Goal: Check status: Check status

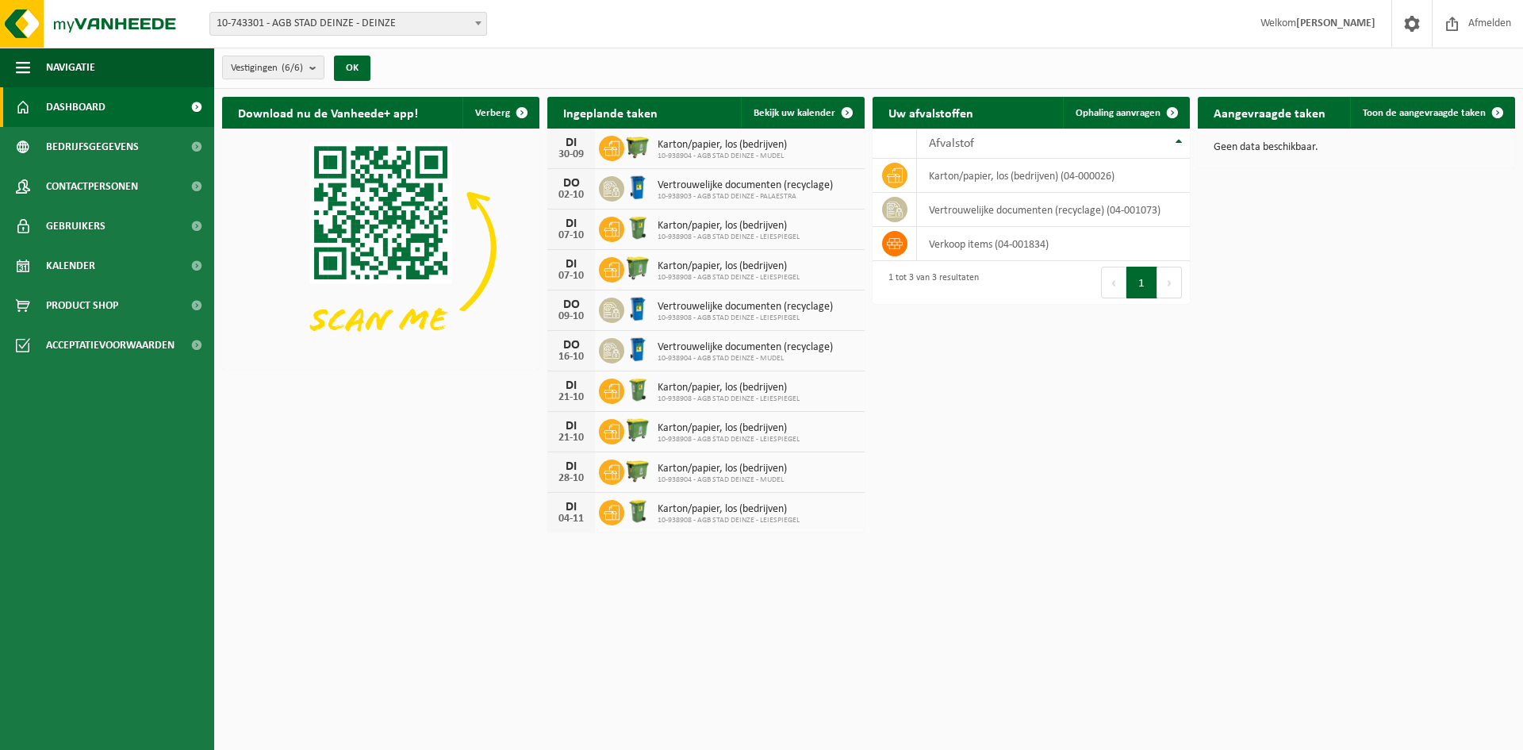
click at [376, 25] on span "10-743301 - AGB STAD DEINZE - DEINZE" at bounding box center [348, 24] width 276 height 22
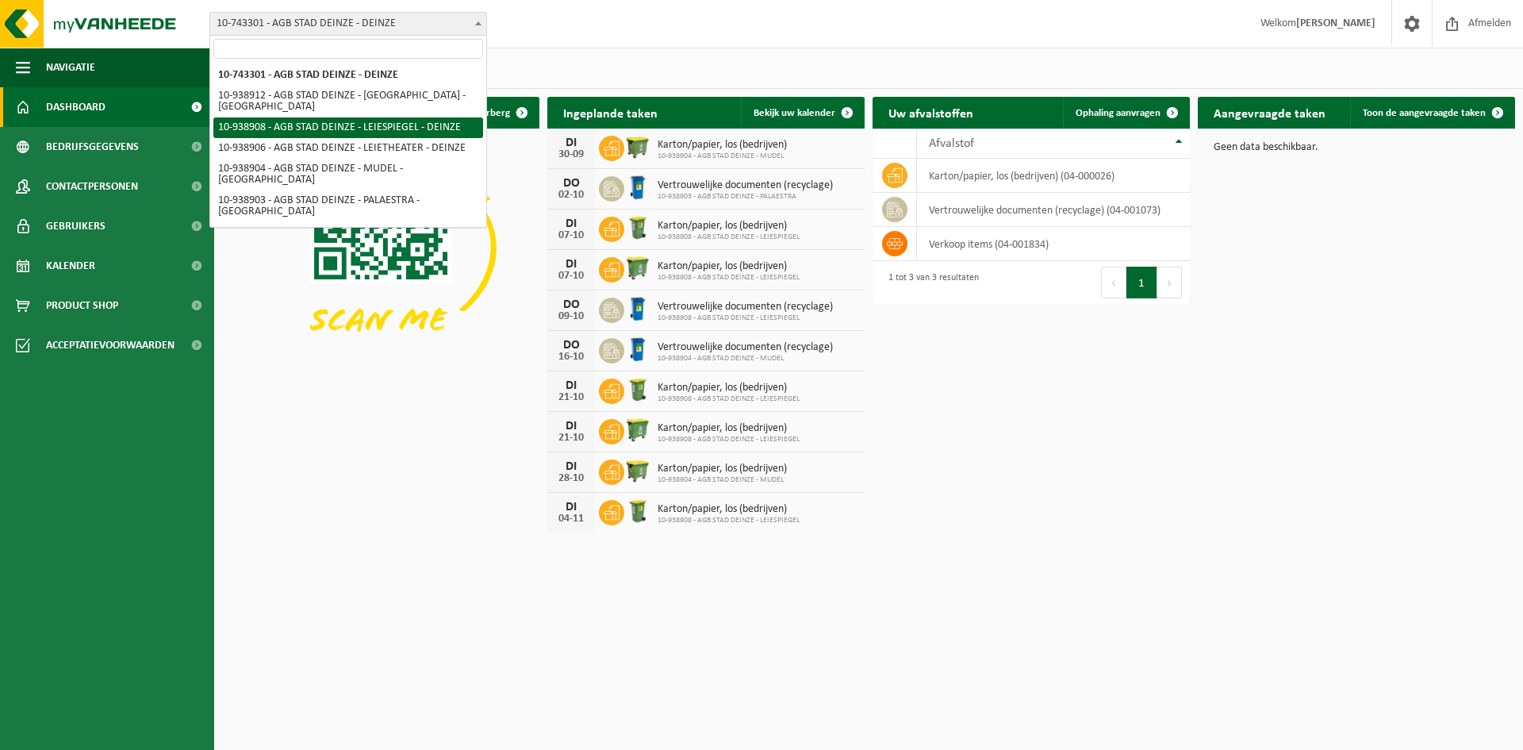
select select "138162"
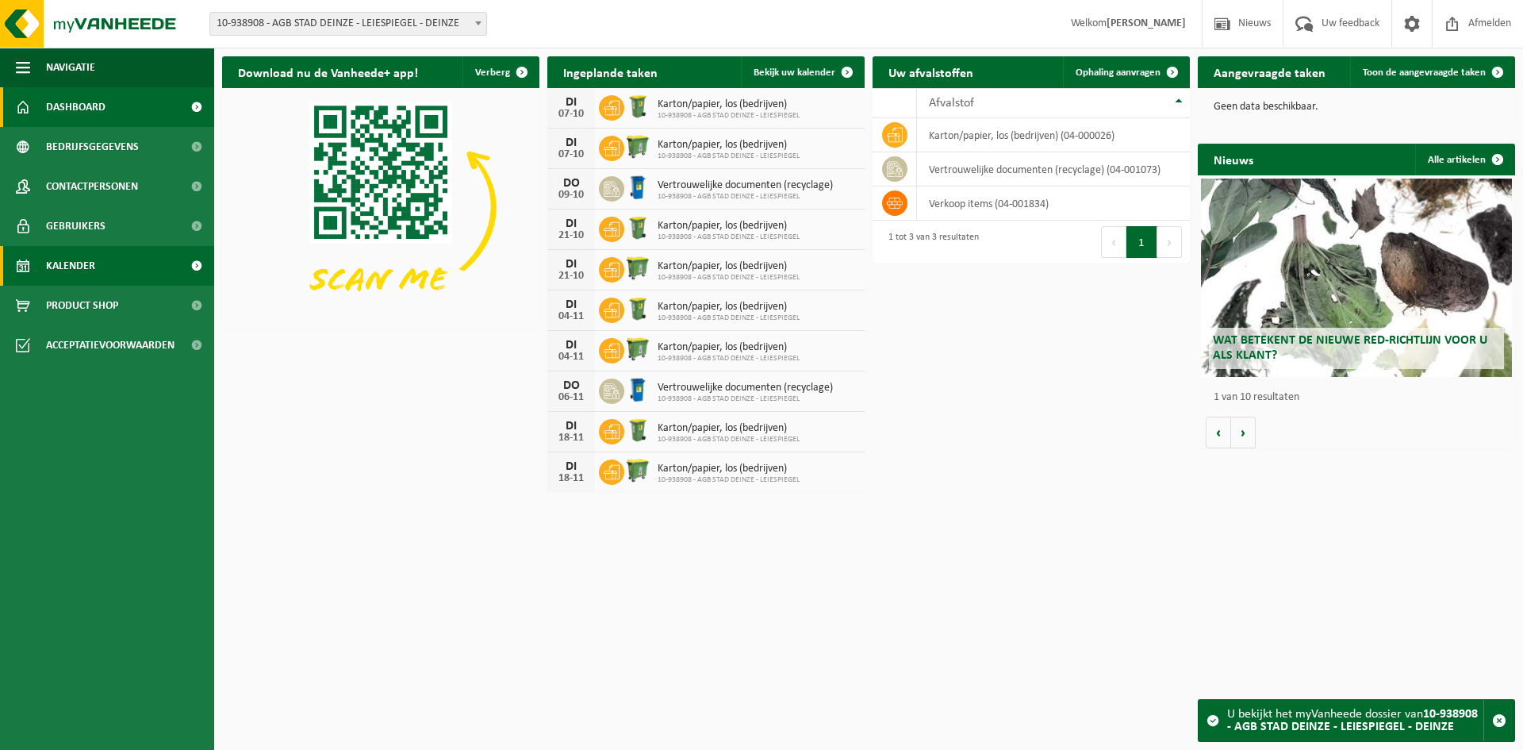
click at [102, 270] on link "Kalender" at bounding box center [107, 266] width 214 height 40
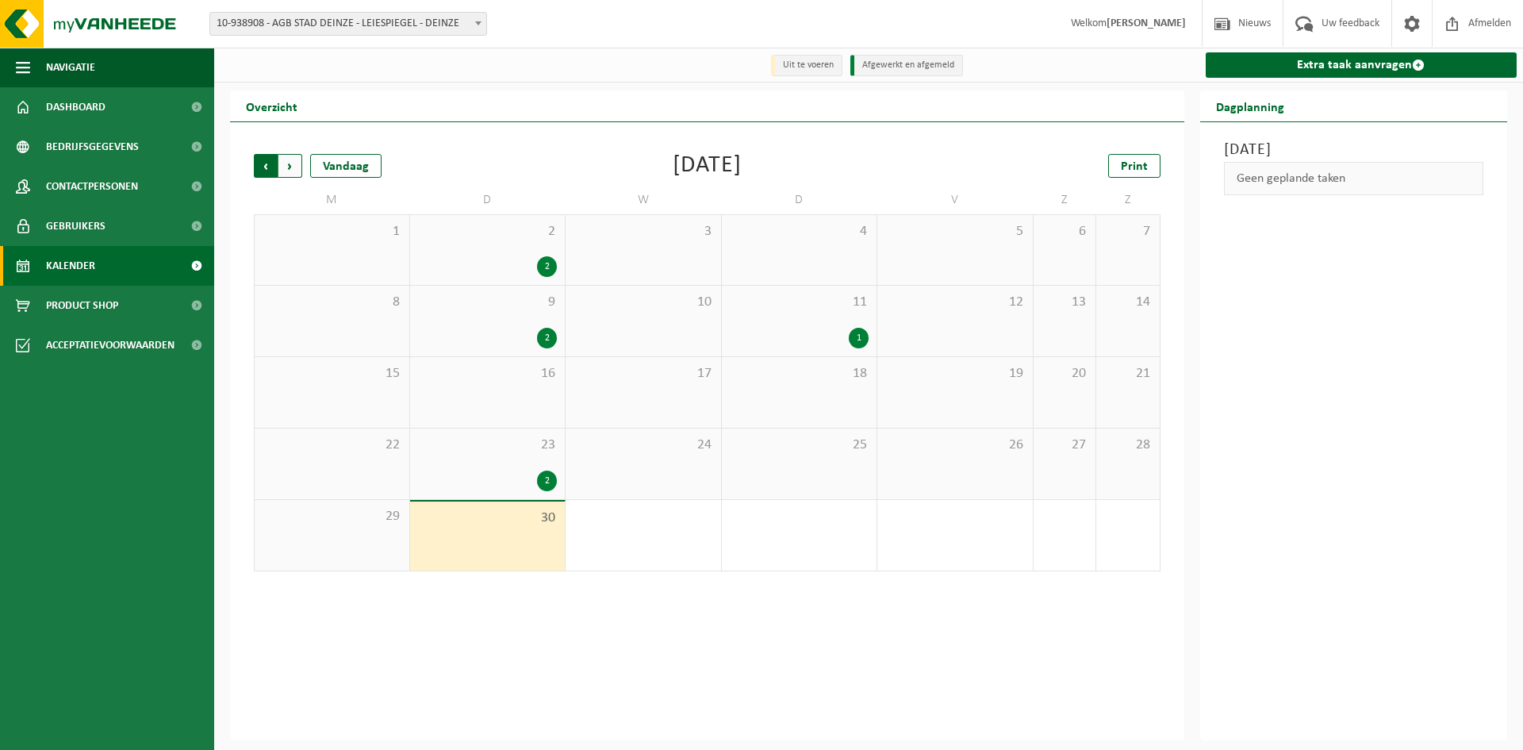
click at [293, 172] on span "Volgende" at bounding box center [290, 166] width 24 height 24
